Goal: Complete application form

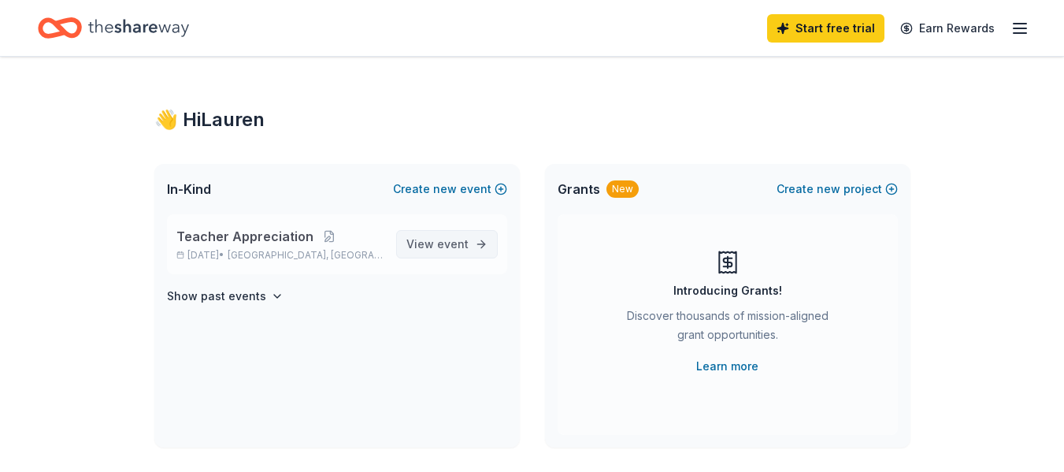
click at [469, 248] on link "View event" at bounding box center [447, 244] width 102 height 28
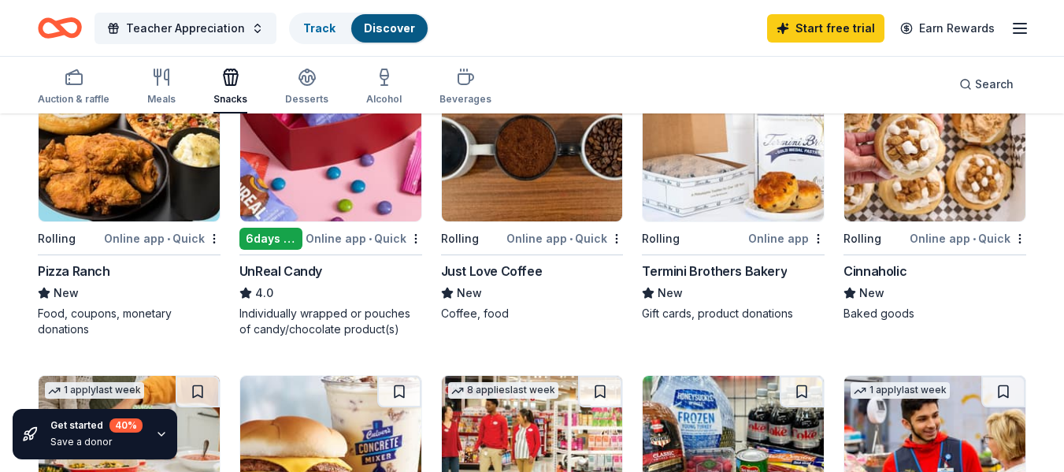
scroll to position [787, 0]
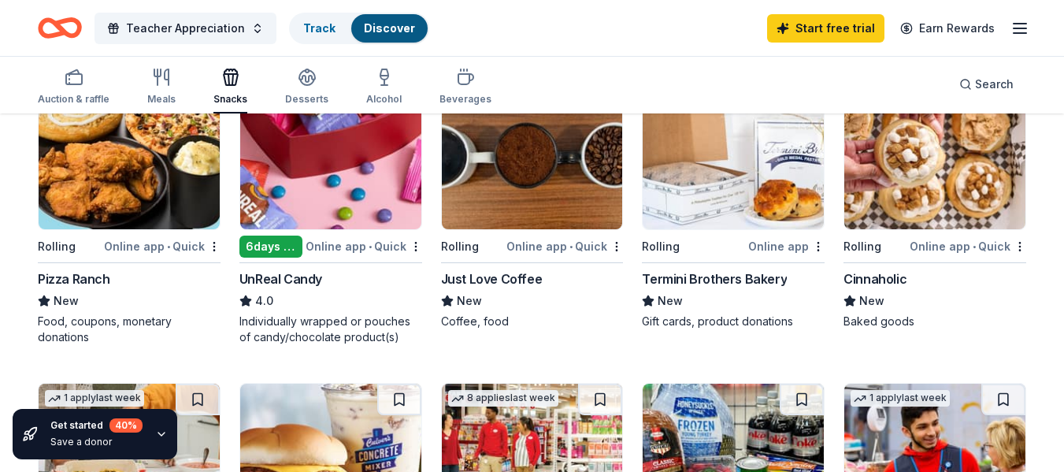
click at [953, 243] on div "Online app • Quick" at bounding box center [967, 246] width 117 height 20
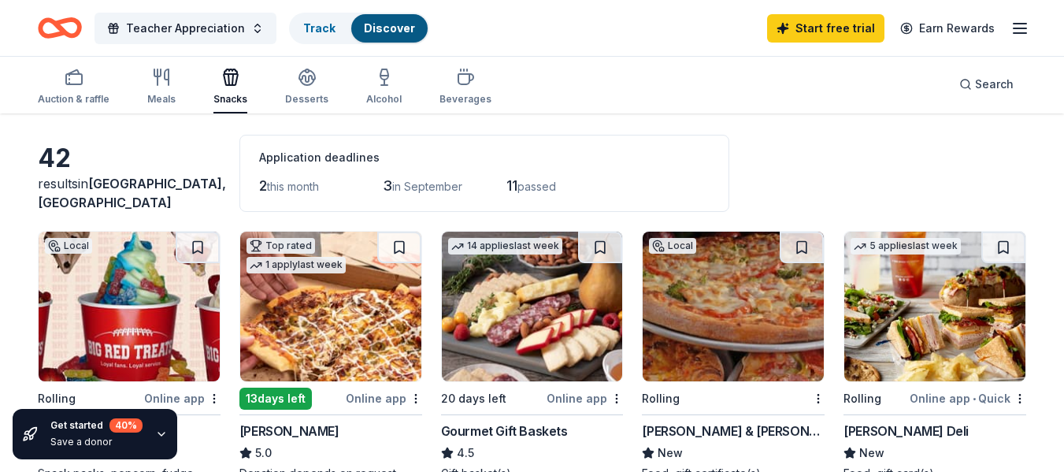
scroll to position [0, 0]
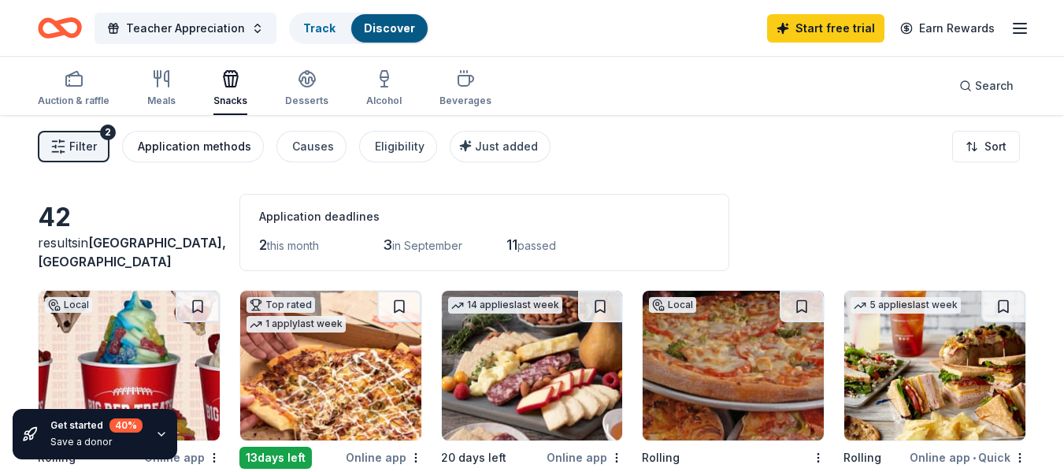
click at [214, 139] on div "Application methods" at bounding box center [194, 146] width 113 height 19
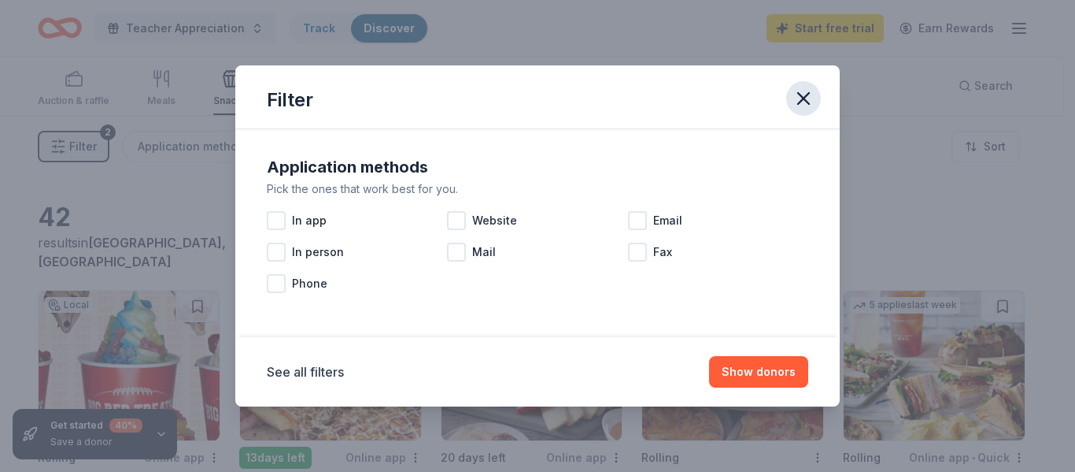
click at [803, 105] on icon "button" at bounding box center [804, 98] width 22 height 22
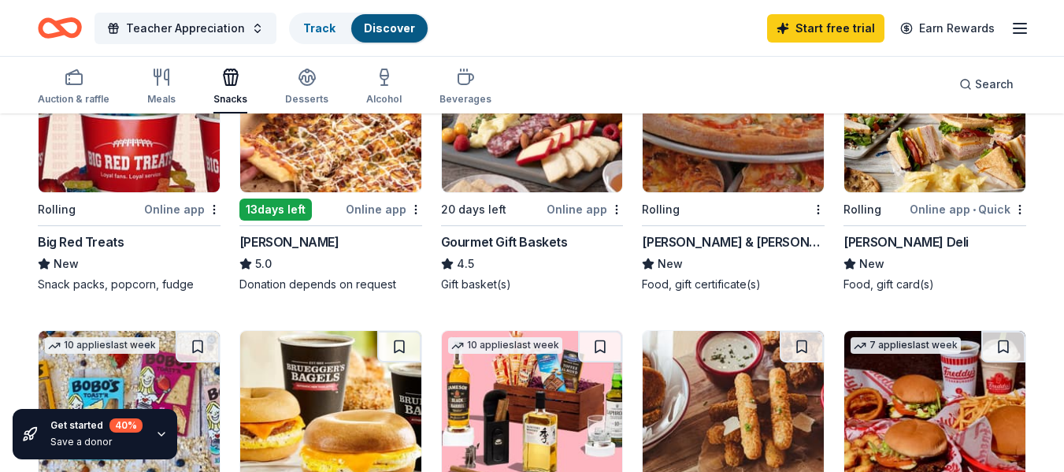
scroll to position [394, 0]
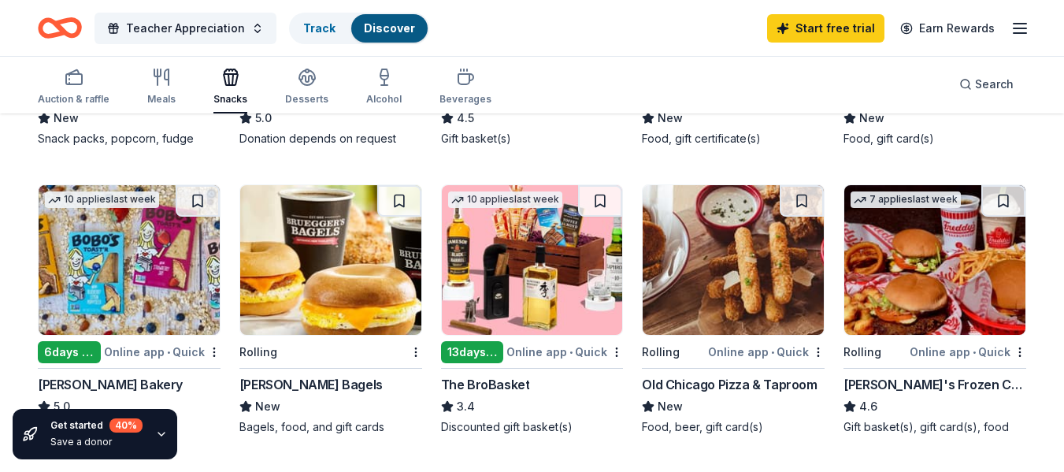
click at [947, 270] on img at bounding box center [934, 260] width 181 height 150
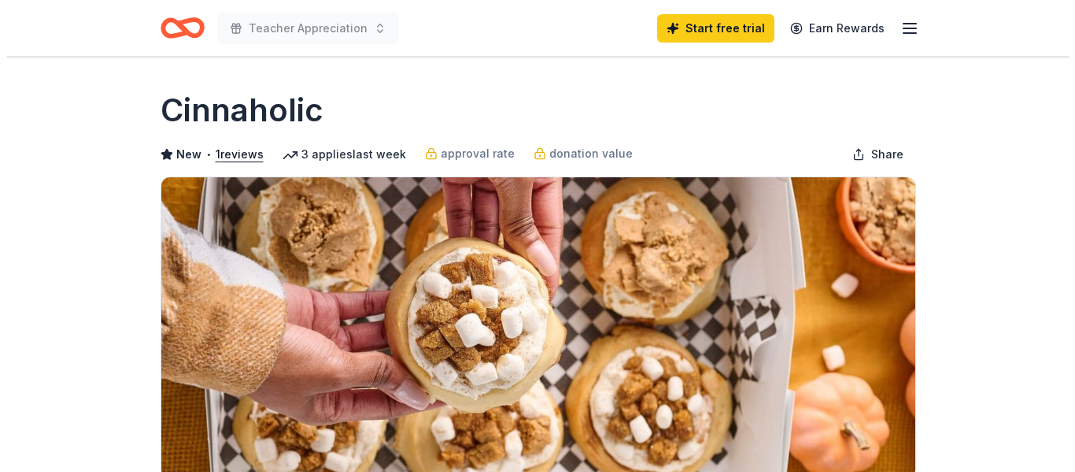
scroll to position [394, 0]
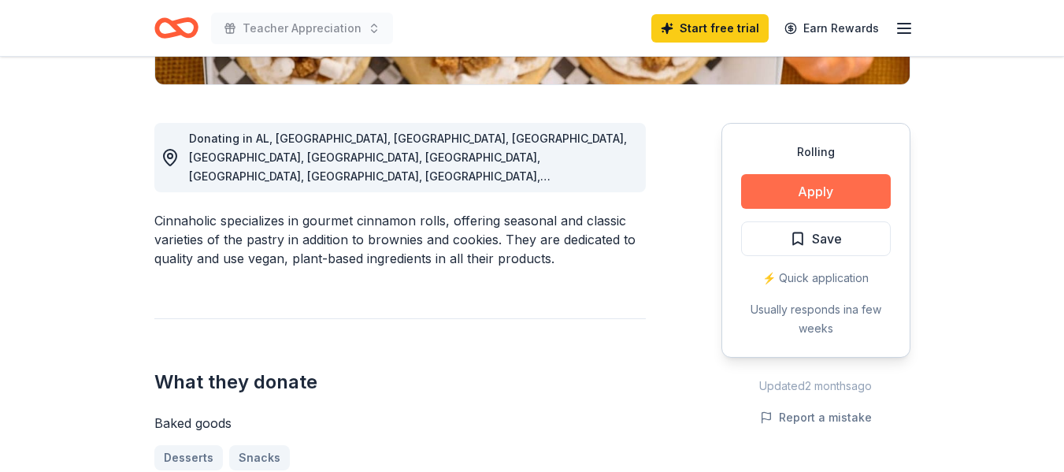
click at [769, 191] on button "Apply" at bounding box center [816, 191] width 150 height 35
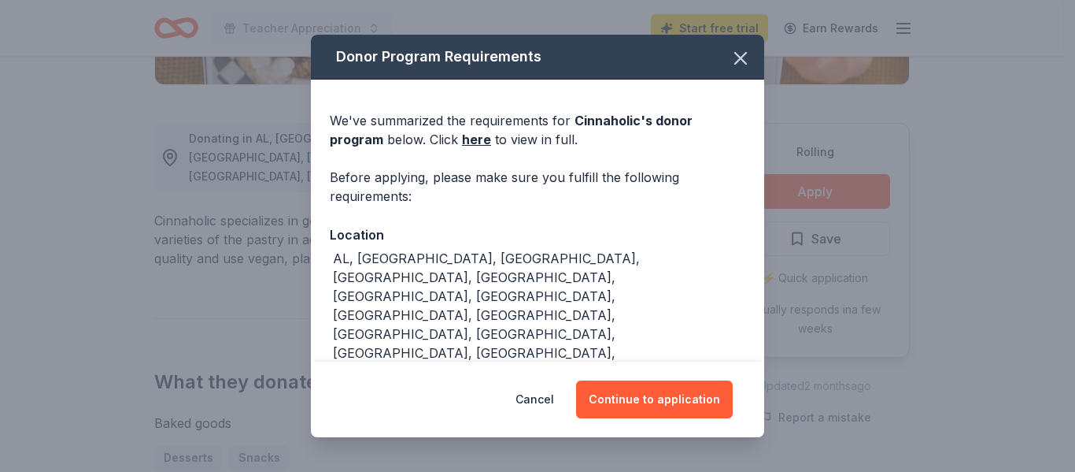
scroll to position [31, 0]
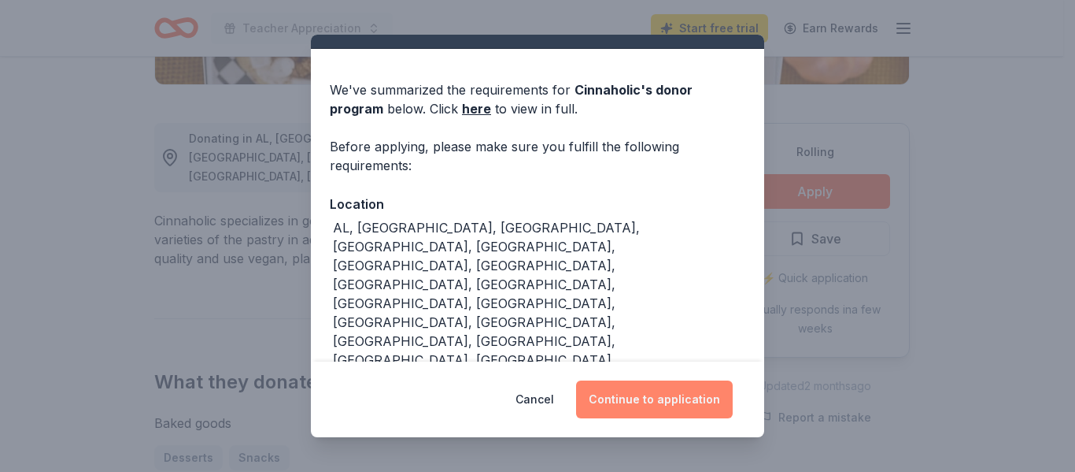
click at [627, 400] on button "Continue to application" at bounding box center [654, 399] width 157 height 38
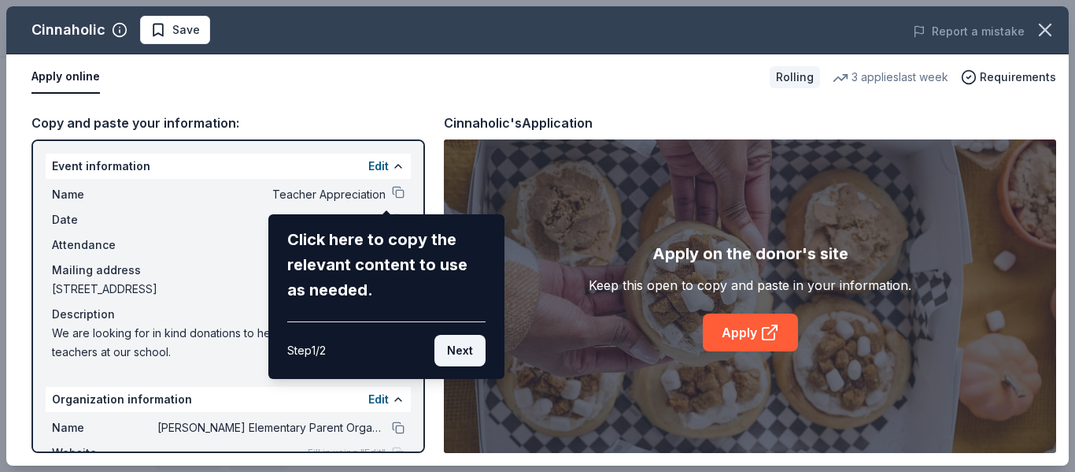
click at [471, 352] on button "Next" at bounding box center [460, 350] width 51 height 31
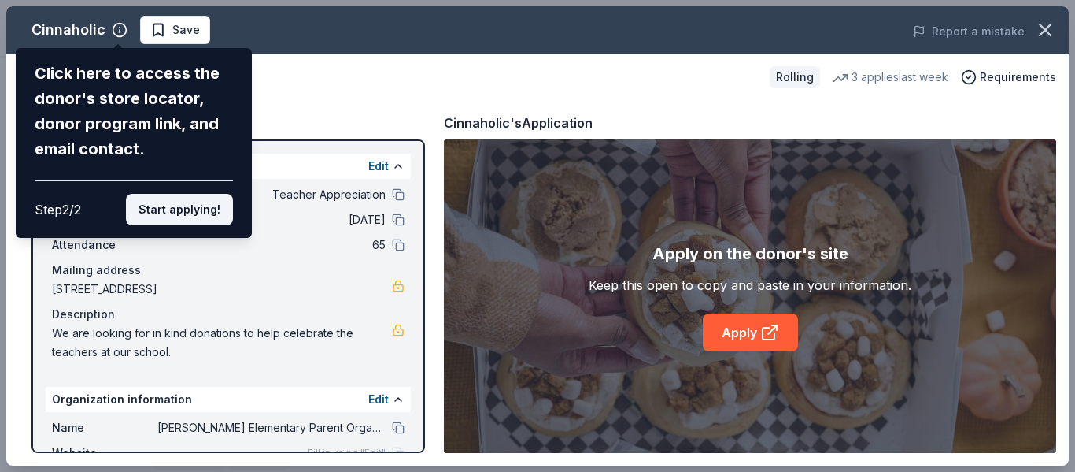
click at [183, 212] on button "Start applying!" at bounding box center [179, 209] width 107 height 31
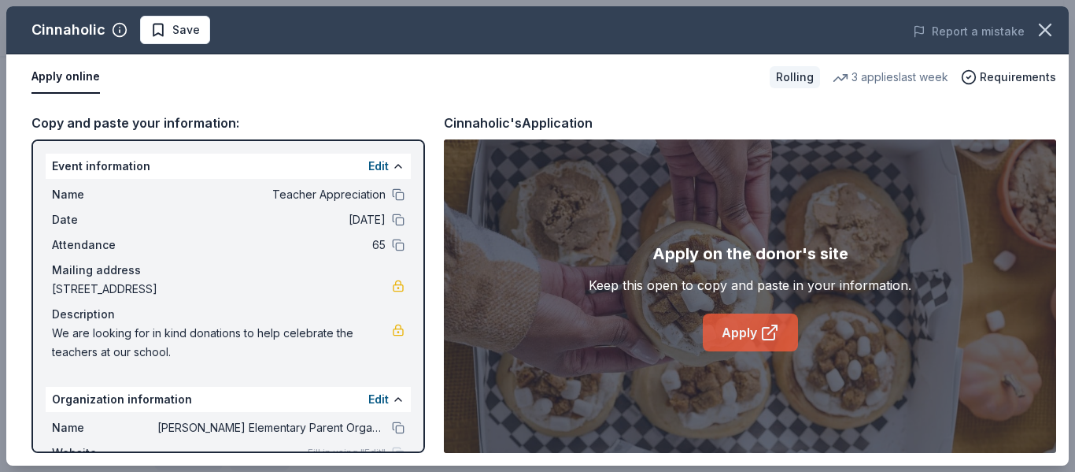
click at [750, 327] on link "Apply" at bounding box center [750, 332] width 95 height 38
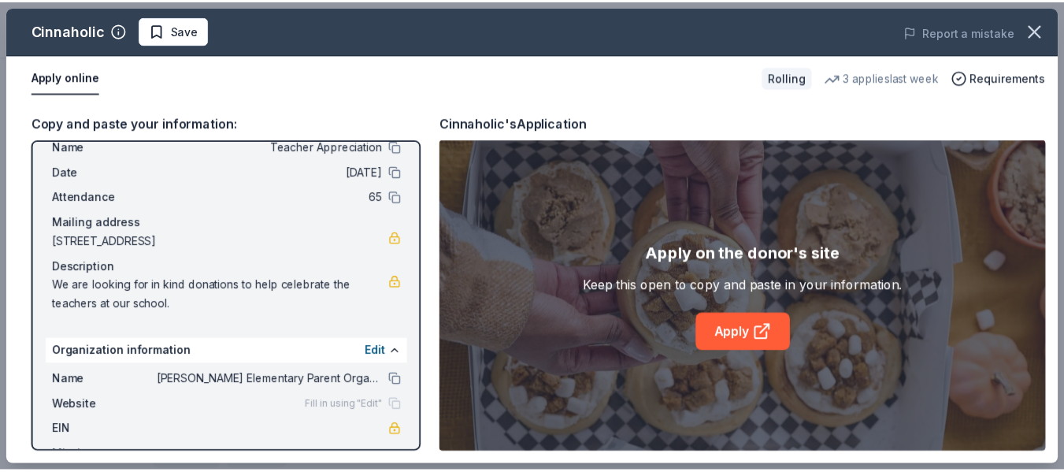
scroll to position [99, 0]
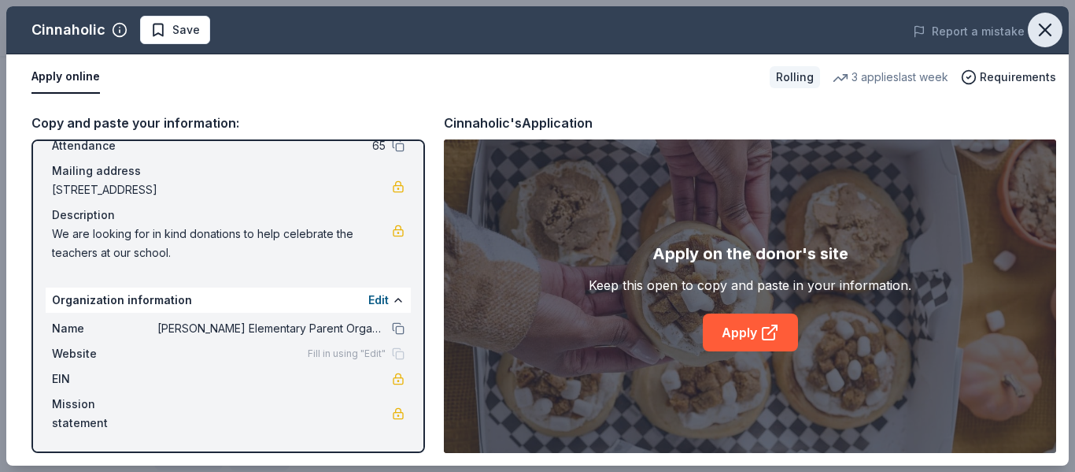
click at [1056, 32] on button "button" at bounding box center [1045, 30] width 35 height 35
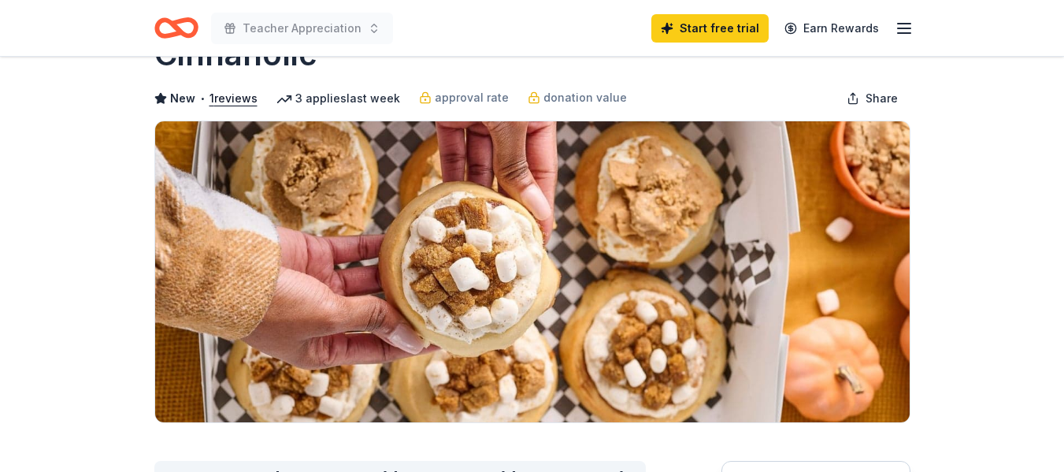
scroll to position [0, 0]
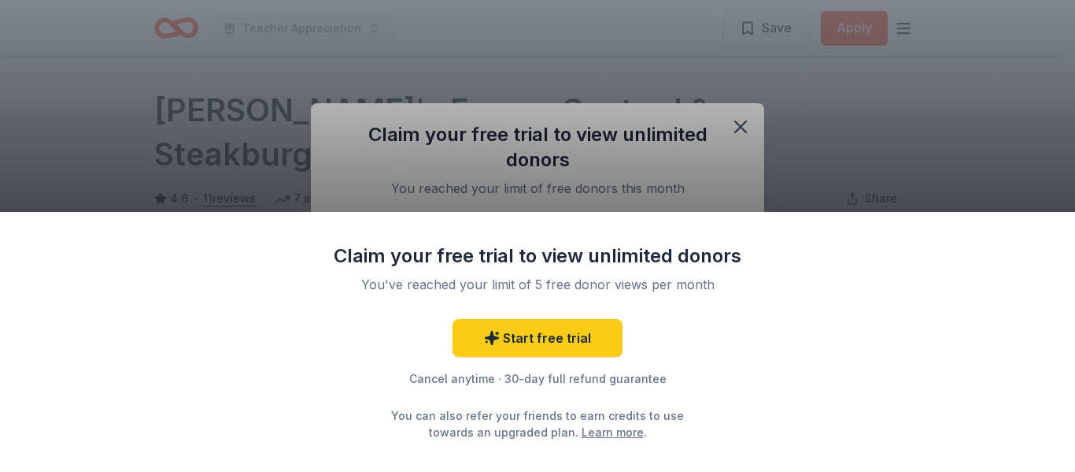
click at [734, 122] on div "Claim your free trial to view unlimited donors You've reached your limit of 5 f…" at bounding box center [537, 236] width 1075 height 472
